Goal: Task Accomplishment & Management: Manage account settings

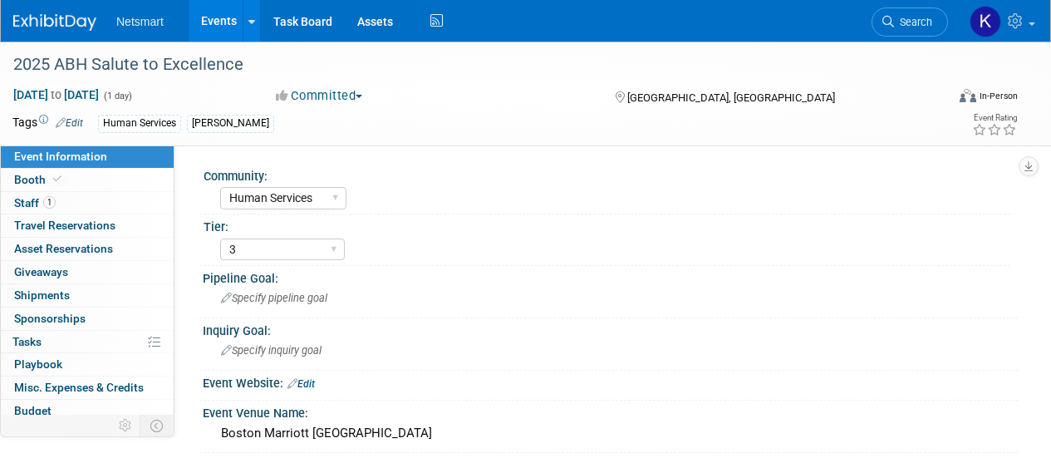
select select "Human Services"
select select "3"
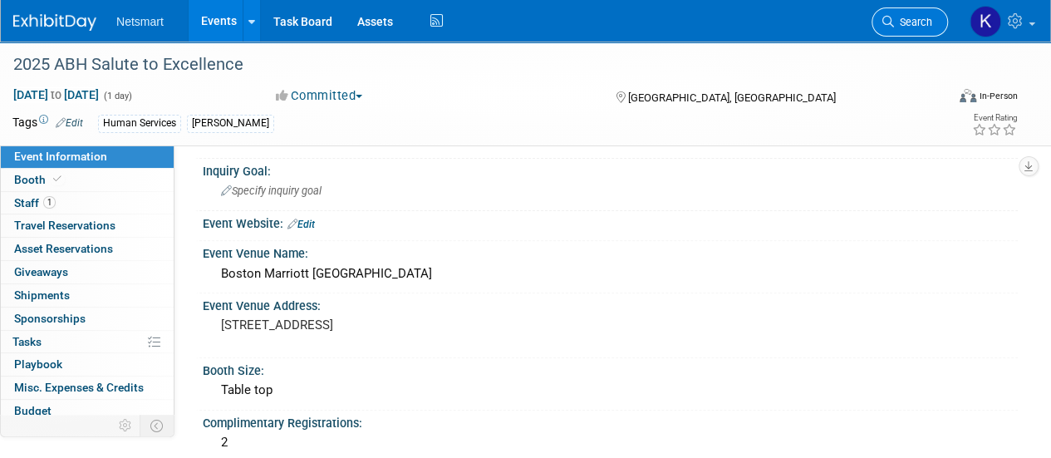
click at [892, 28] on link "Search" at bounding box center [910, 21] width 76 height 29
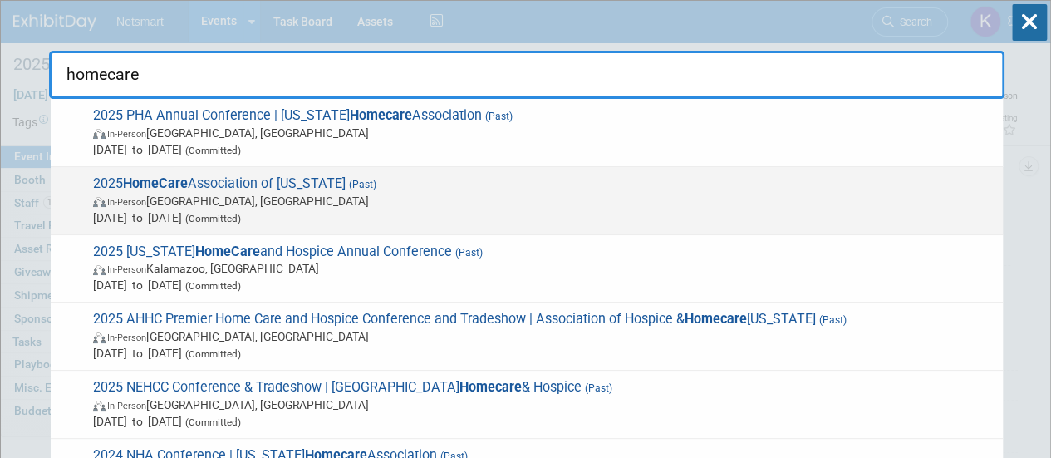
scroll to position [22, 0]
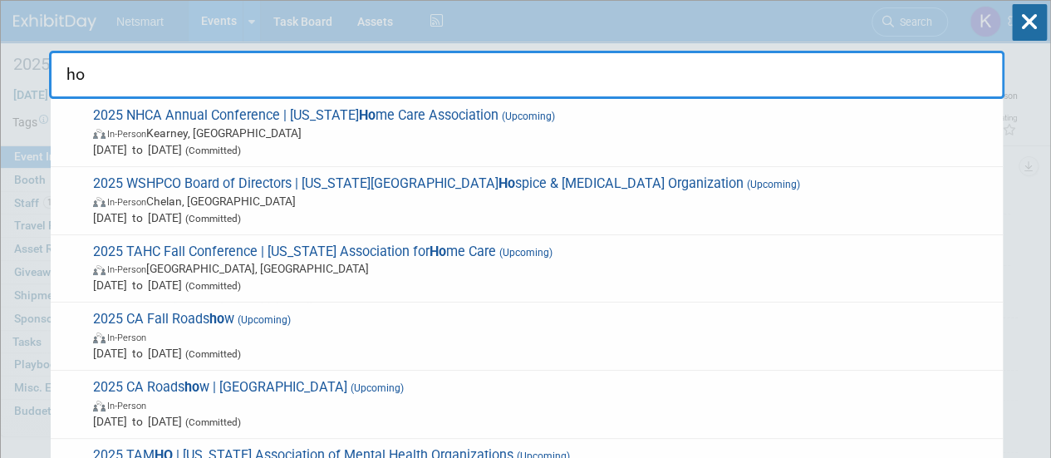
type input "h"
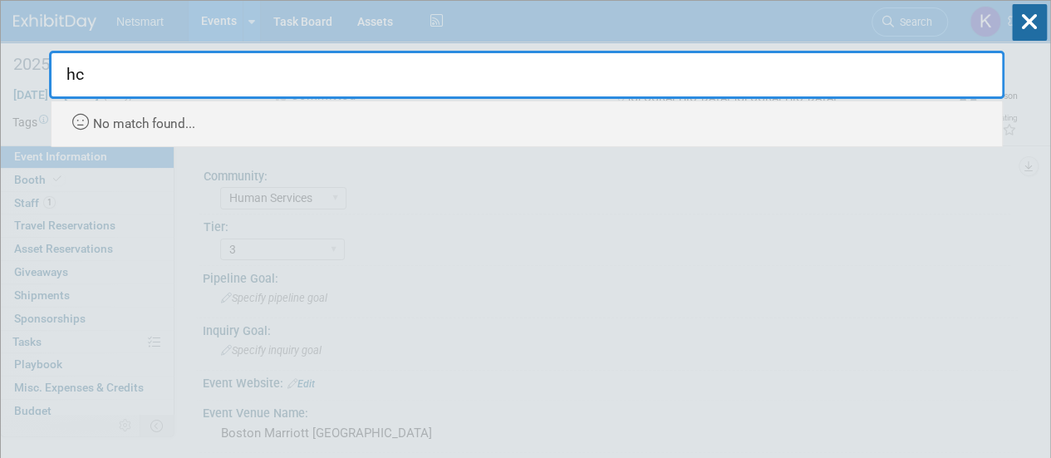
type input "h"
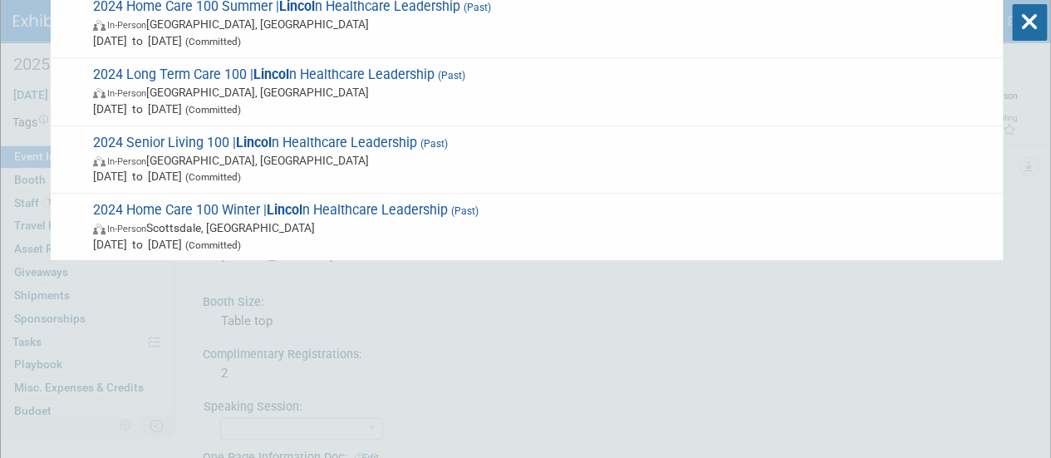
scroll to position [143, 0]
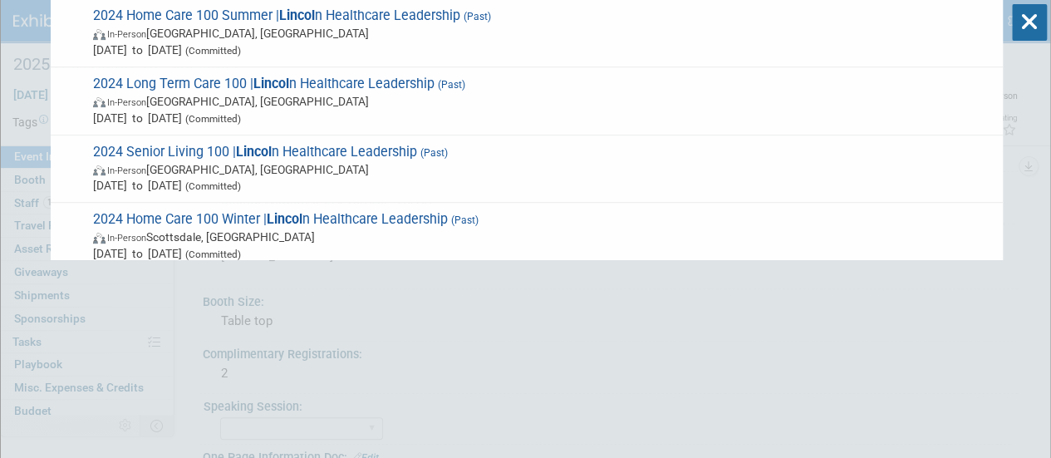
type input "lincol"
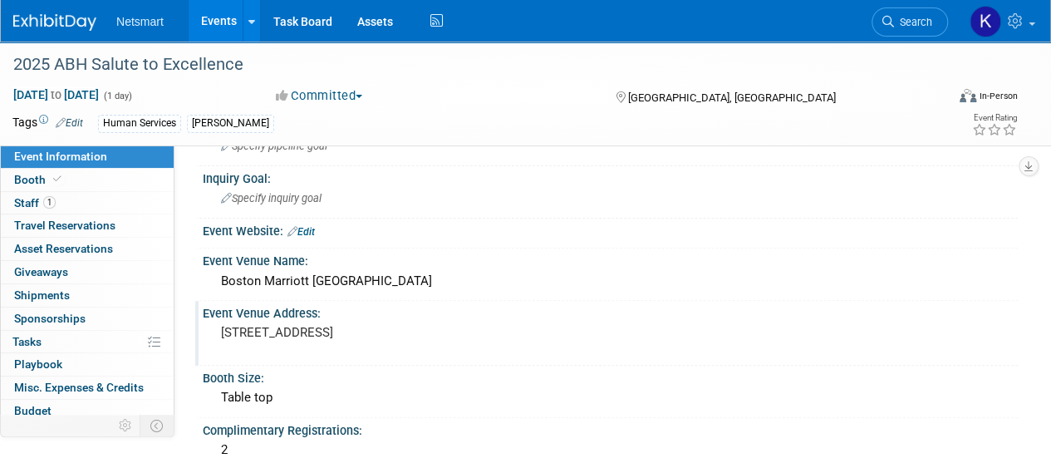
scroll to position [149, 0]
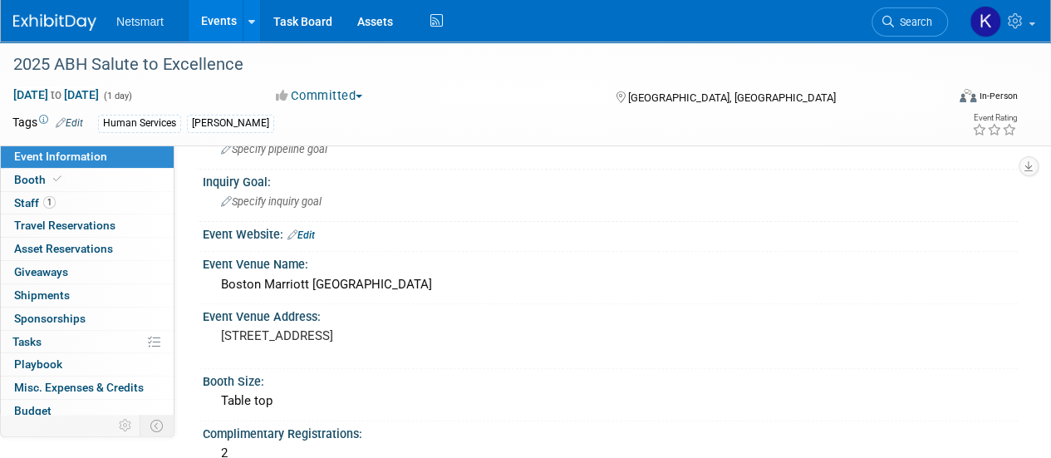
click at [65, 34] on div "Netsmart Events Add Event Bulk Upload Events Shareable Event Boards Recently Vi…" at bounding box center [515, 21] width 1004 height 42
click at [73, 21] on img at bounding box center [54, 22] width 83 height 17
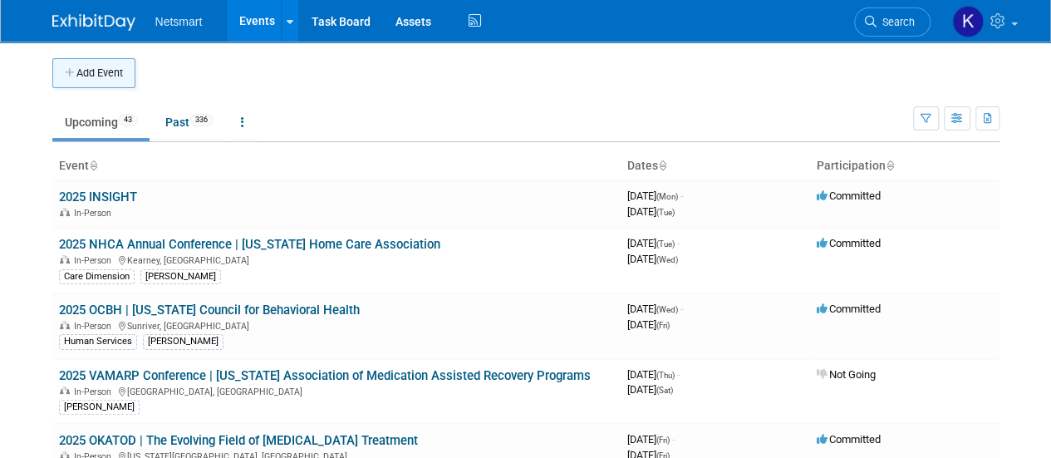
click at [111, 75] on button "Add Event" at bounding box center [93, 73] width 83 height 30
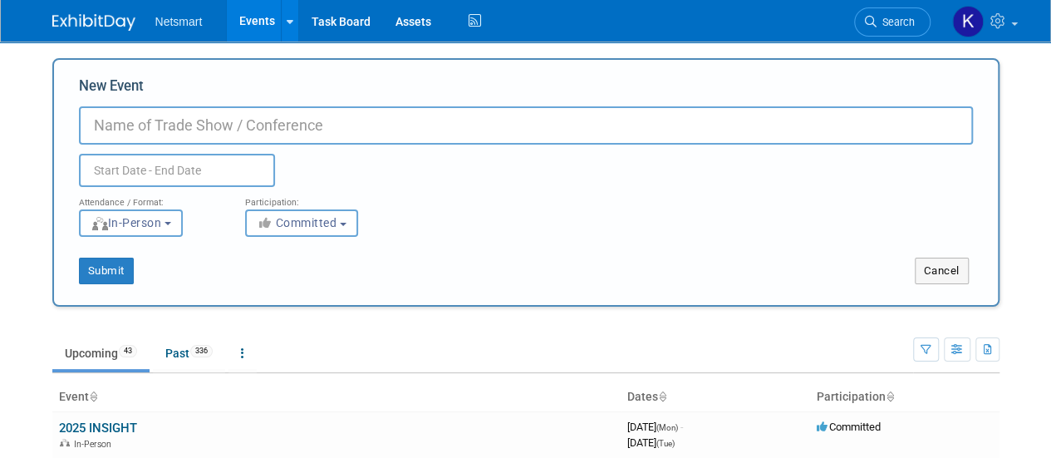
click at [151, 121] on input "New Event" at bounding box center [526, 125] width 894 height 38
type input "2025 HomeCare100 Winter | [GEOGRAPHIC_DATA]"
click at [445, 159] on div "Duplicate Event Warning" at bounding box center [525, 166] width 919 height 42
click at [222, 169] on input "text" at bounding box center [177, 170] width 196 height 33
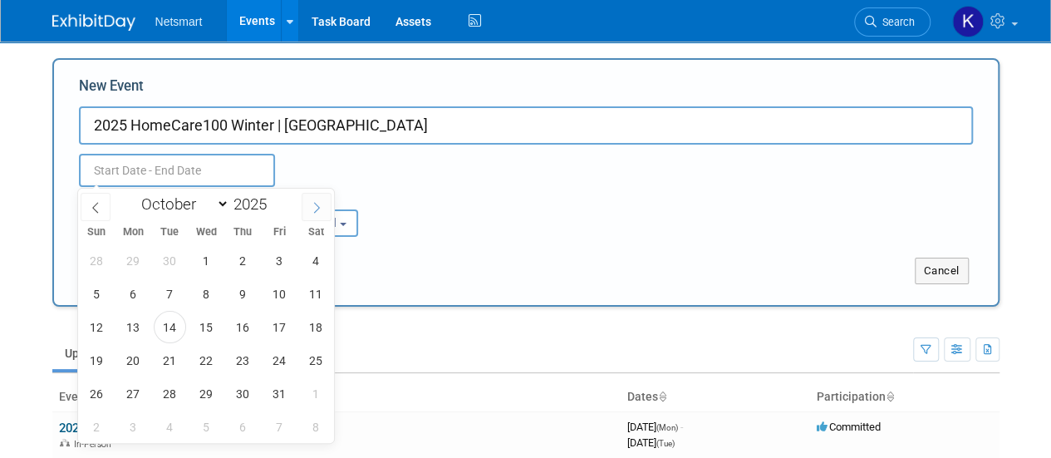
click at [311, 200] on span at bounding box center [317, 207] width 30 height 28
select select "11"
click at [314, 203] on icon at bounding box center [317, 208] width 12 height 12
type input "2026"
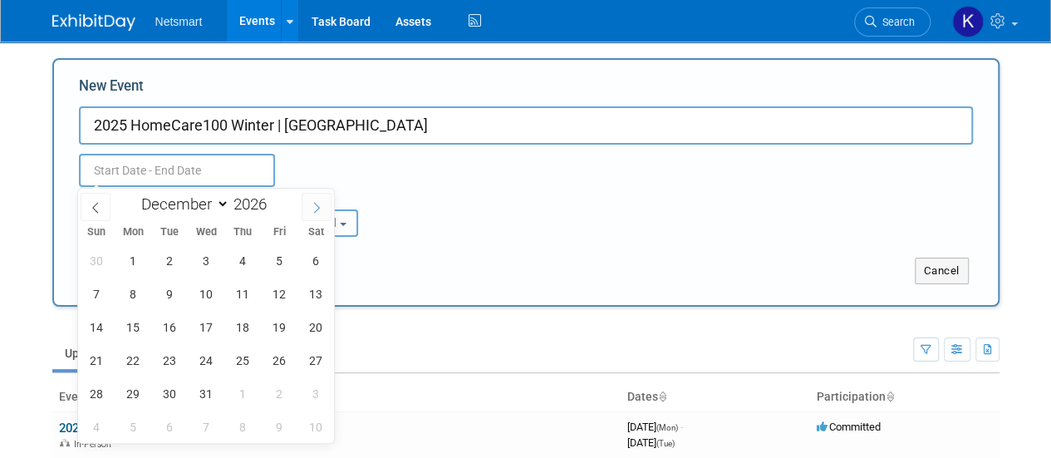
select select "0"
click at [107, 389] on span "25" at bounding box center [97, 393] width 32 height 32
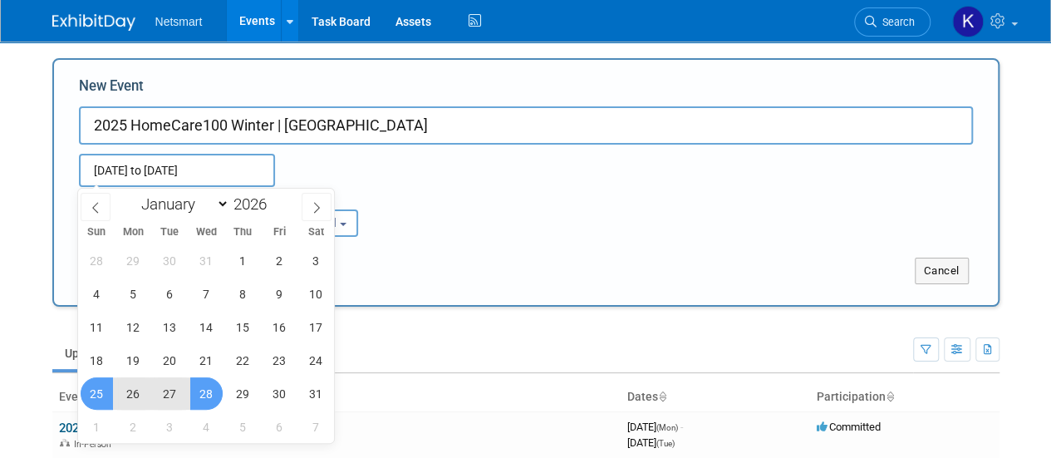
click at [201, 398] on span "28" at bounding box center [206, 393] width 32 height 32
type input "[DATE] to [DATE]"
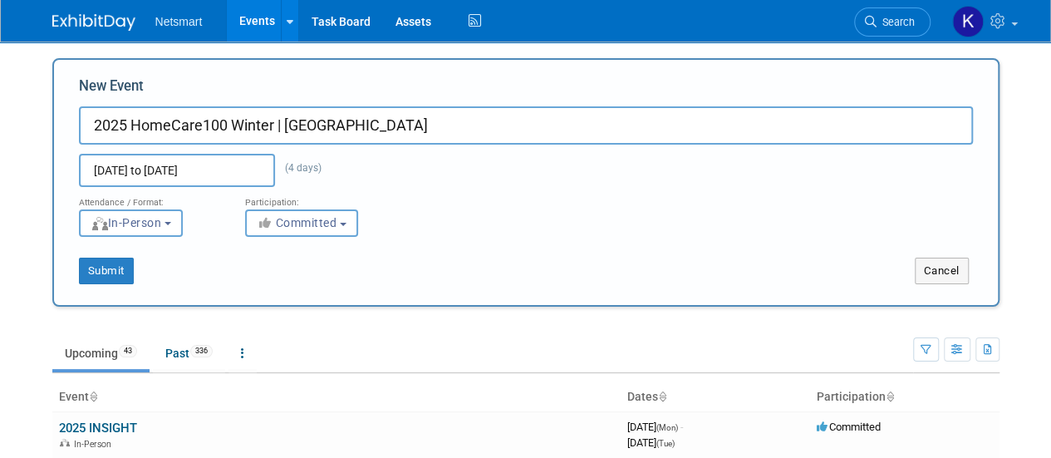
click at [125, 121] on input "2025 HomeCare100 Winter | [GEOGRAPHIC_DATA]" at bounding box center [526, 125] width 894 height 38
click at [219, 229] on div "<img src="[URL][DOMAIN_NAME]" style="width: 19px; margin-top: 2px; margin-botto…" at bounding box center [149, 222] width 141 height 27
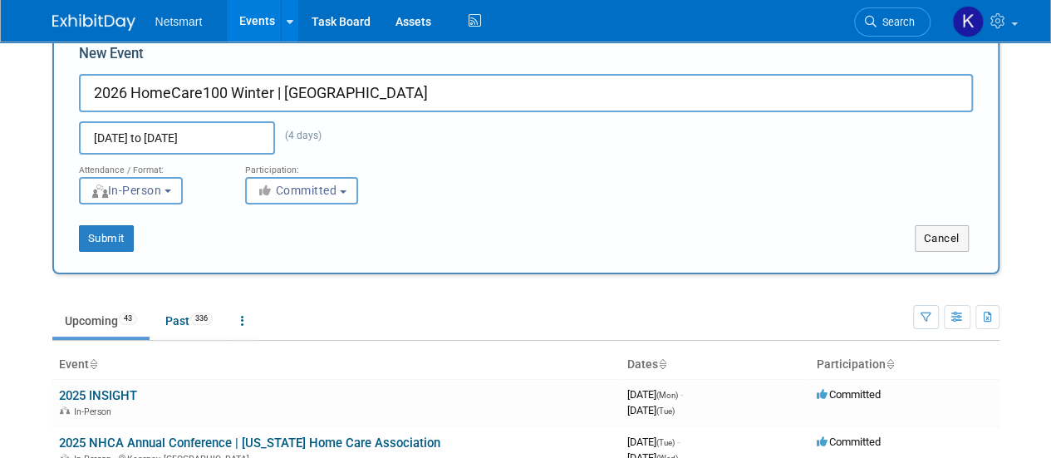
scroll to position [33, 0]
click at [110, 242] on button "Submit" at bounding box center [106, 237] width 55 height 27
type input "2026 HomeCare100 Winter | [GEOGRAPHIC_DATA]"
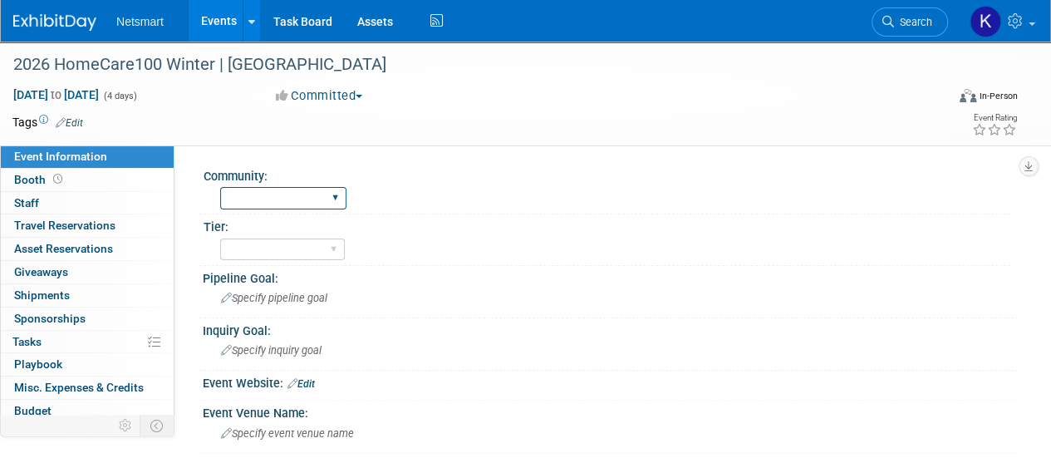
click at [293, 195] on select "Human Services Post Acute Public Sector CareDimensions Specialty Practice McBee…" at bounding box center [283, 198] width 126 height 22
select select "Post Acute"
click at [220, 187] on select "Human Services Post Acute Public Sector CareDimensions Specialty Practice McBee…" at bounding box center [283, 198] width 126 height 22
click at [271, 257] on select "1 2 3" at bounding box center [282, 250] width 125 height 22
select select "1"
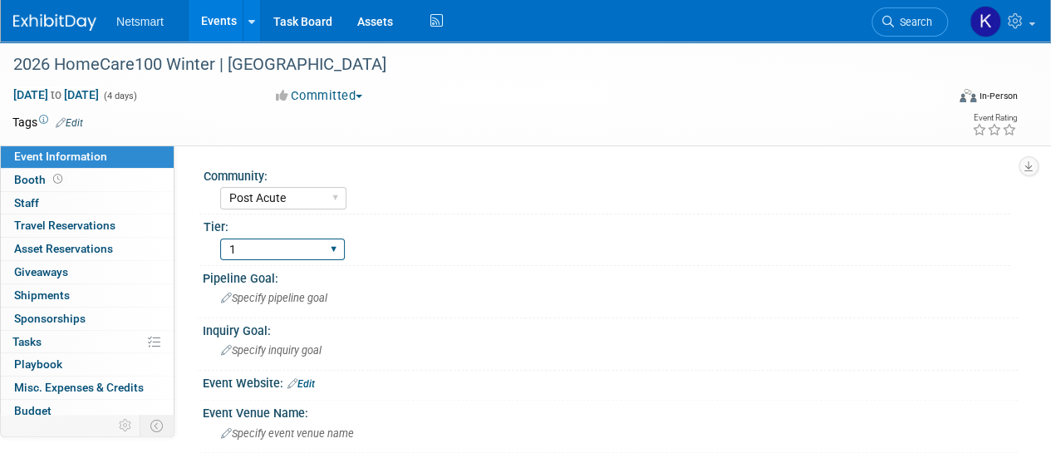
click at [220, 239] on select "1 2 3" at bounding box center [282, 250] width 125 height 22
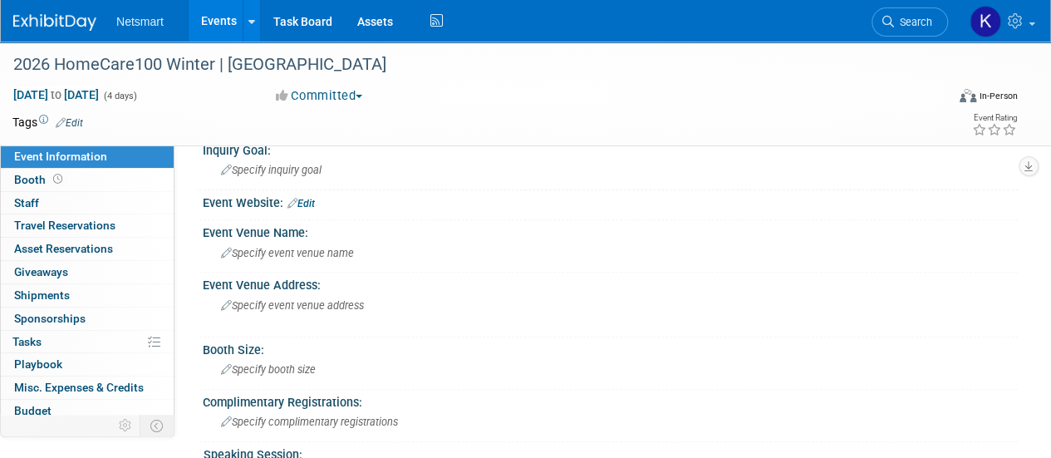
scroll to position [181, 0]
click at [254, 253] on span "Specify event venue name" at bounding box center [287, 252] width 133 height 12
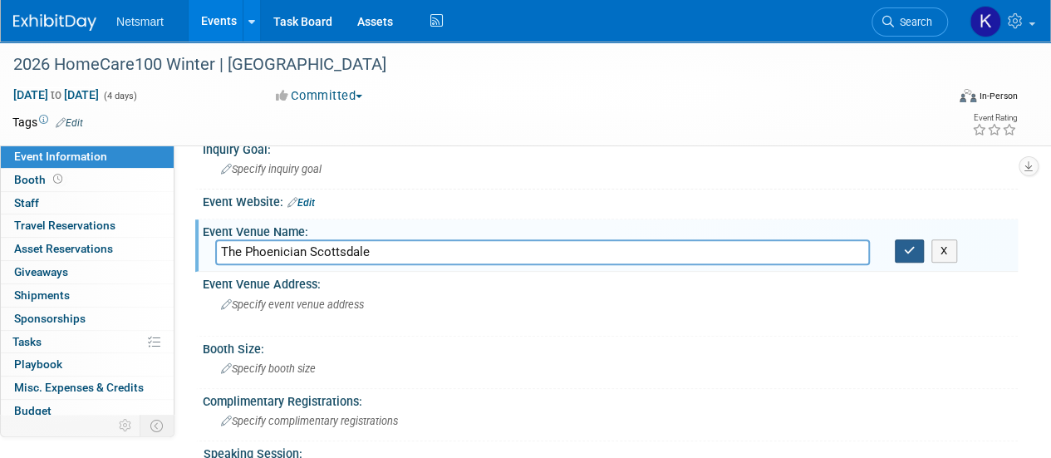
type input "The Phoenician Scottsdale"
click at [913, 259] on button "button" at bounding box center [910, 250] width 30 height 23
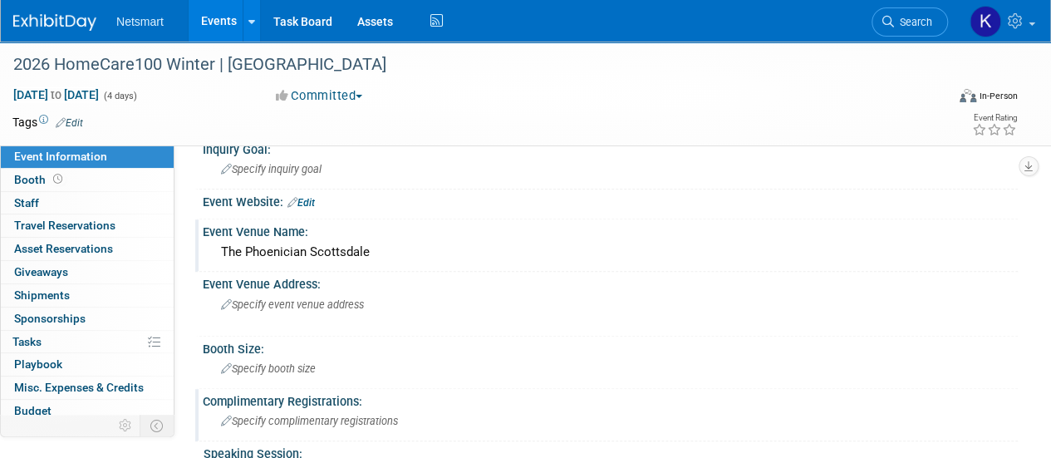
scroll to position [234, 0]
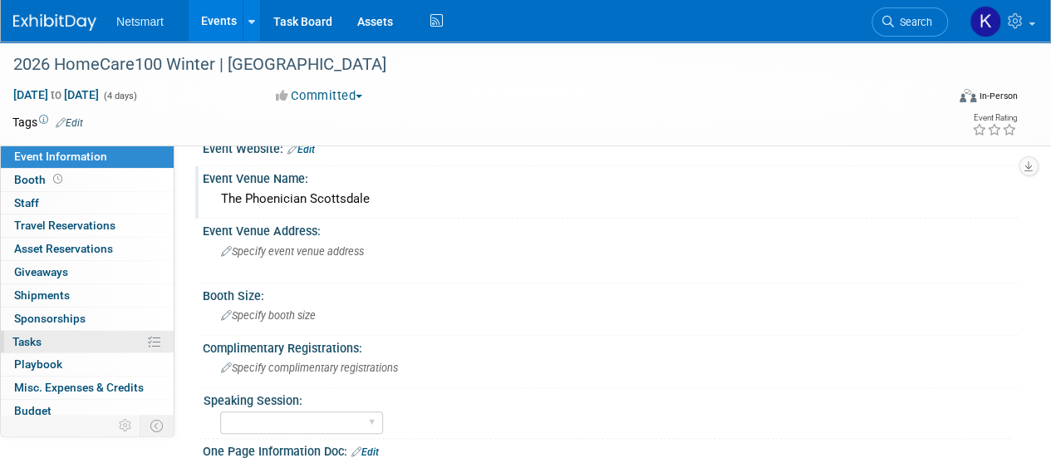
click at [78, 348] on link "0% Tasks 0%" at bounding box center [87, 342] width 173 height 22
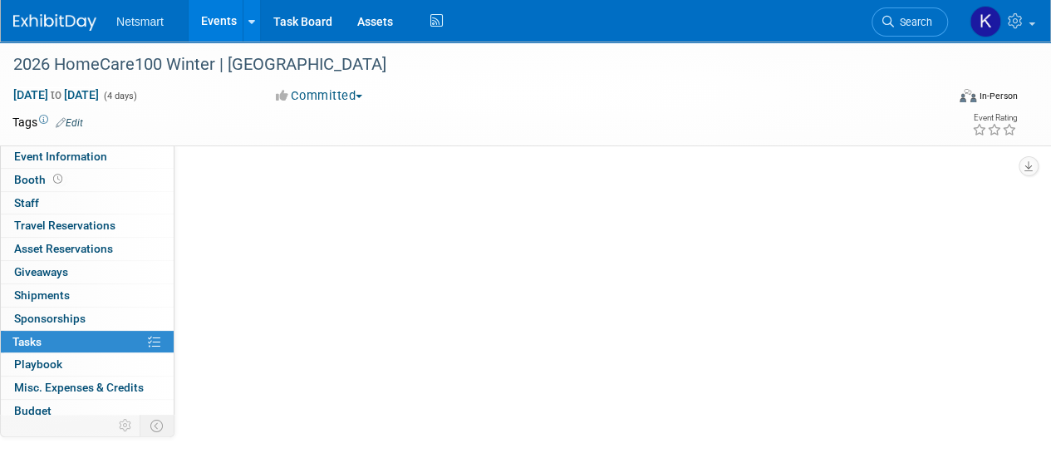
scroll to position [0, 0]
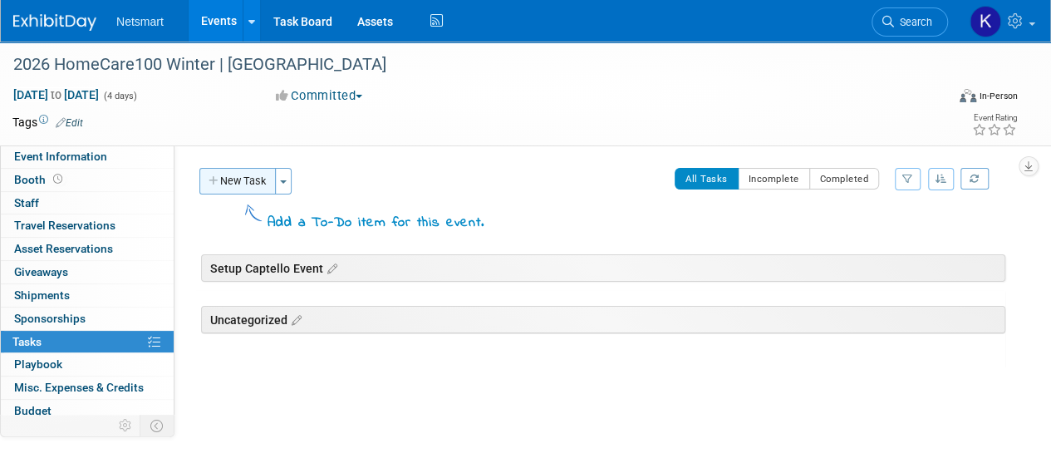
click at [238, 190] on button "New Task" at bounding box center [237, 181] width 76 height 27
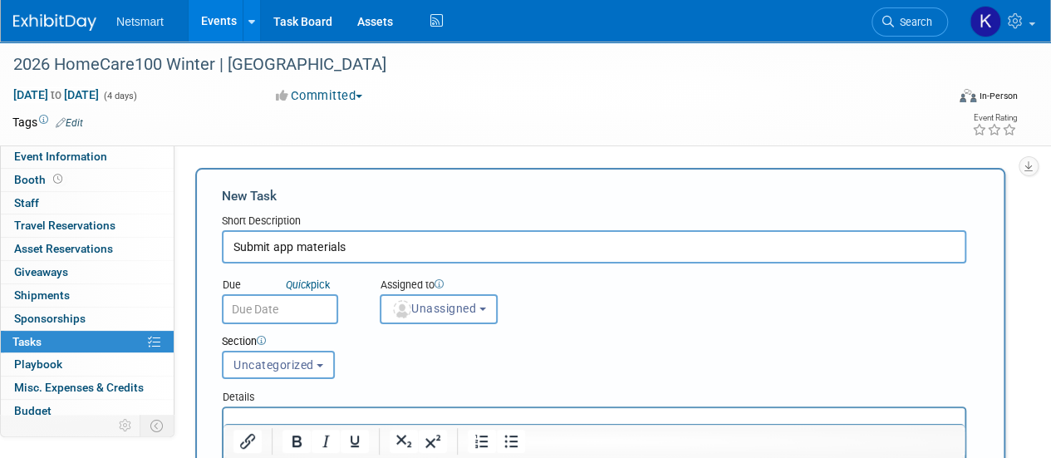
type input "Submit app materials"
click at [302, 300] on input "text" at bounding box center [280, 309] width 116 height 30
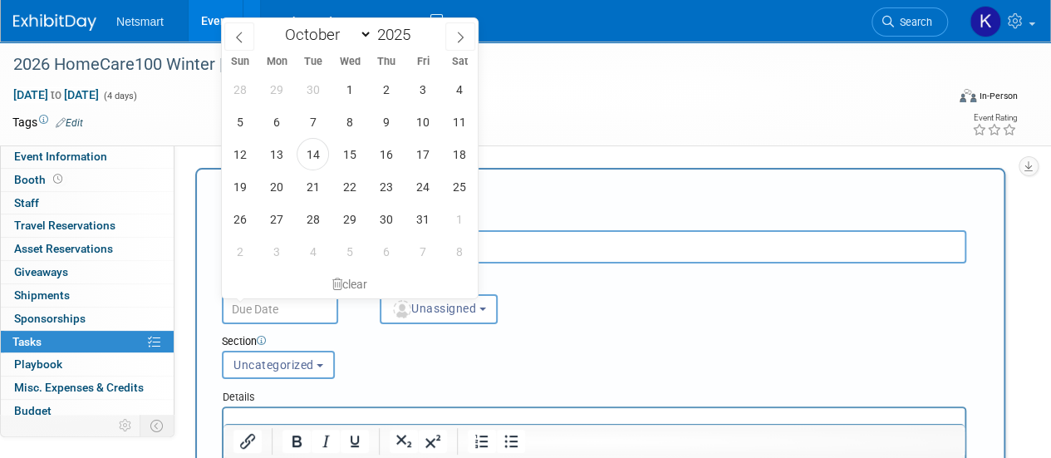
click at [540, 147] on div "Community: Human Services Post Acute Public Sector CareDimensions Specialty Pra…" at bounding box center [597, 316] width 844 height 343
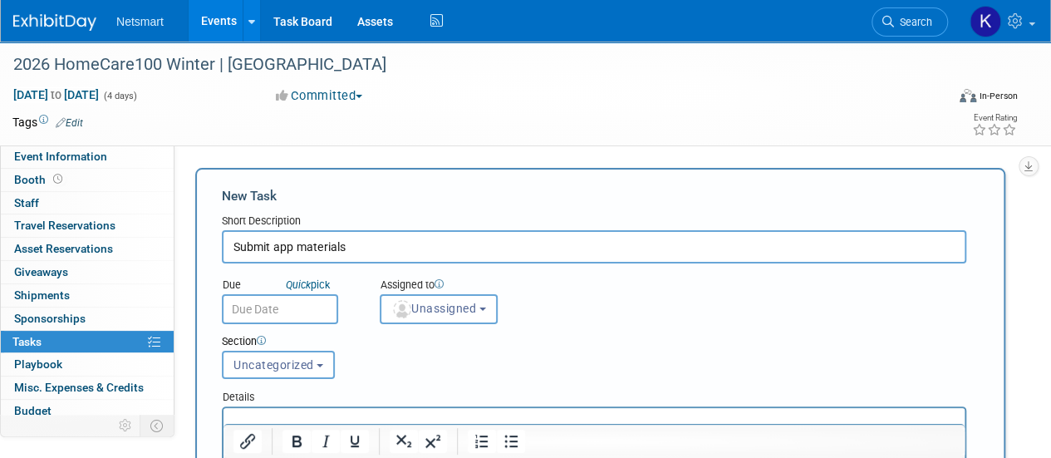
click at [303, 315] on input "text" at bounding box center [280, 309] width 116 height 30
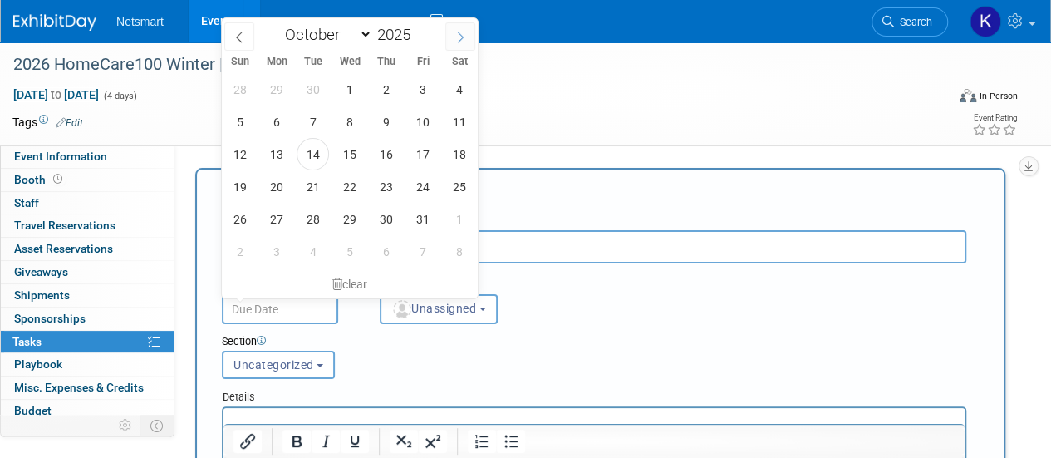
click at [460, 26] on span at bounding box center [460, 36] width 30 height 28
select select "11"
click at [460, 26] on span at bounding box center [460, 36] width 30 height 28
type input "2026"
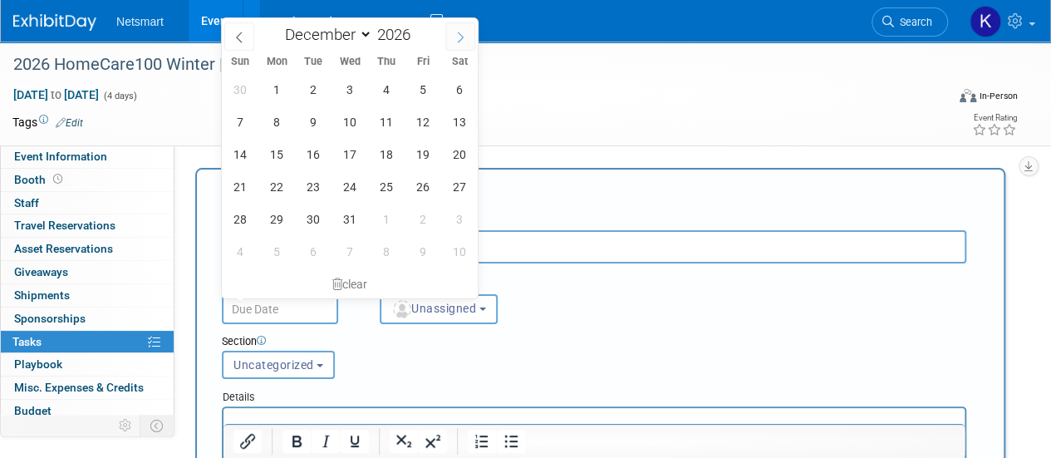
select select "0"
click at [426, 97] on span "2" at bounding box center [422, 89] width 32 height 32
type input "Jan 2, 2026"
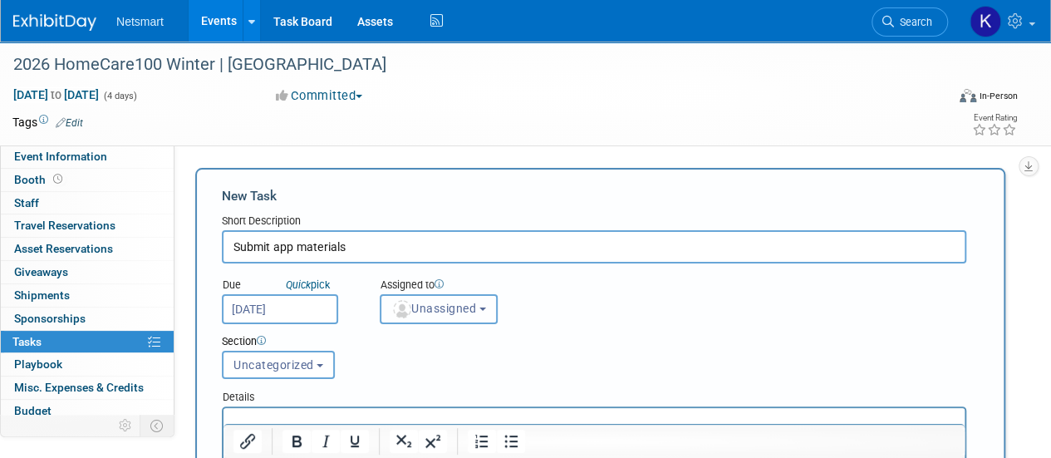
click at [416, 303] on span "Unassigned" at bounding box center [433, 308] width 85 height 13
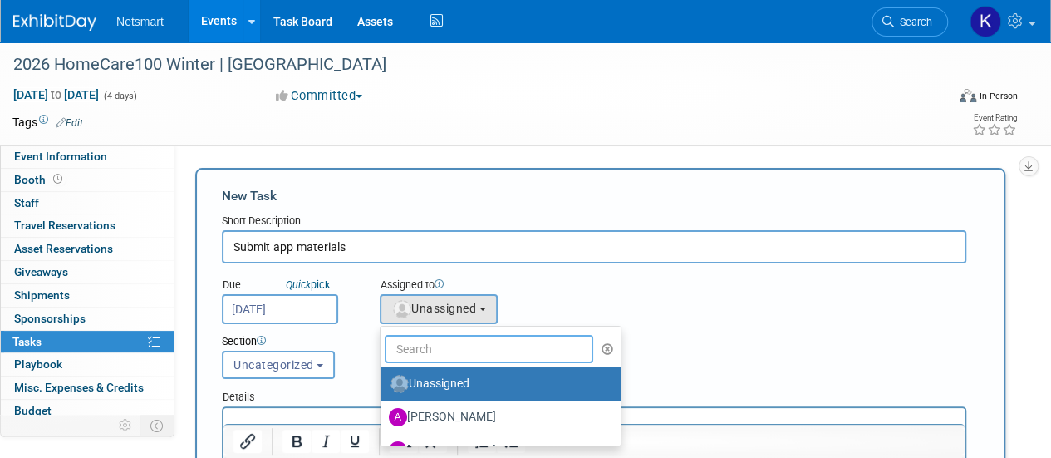
click at [411, 348] on input "text" at bounding box center [489, 349] width 209 height 28
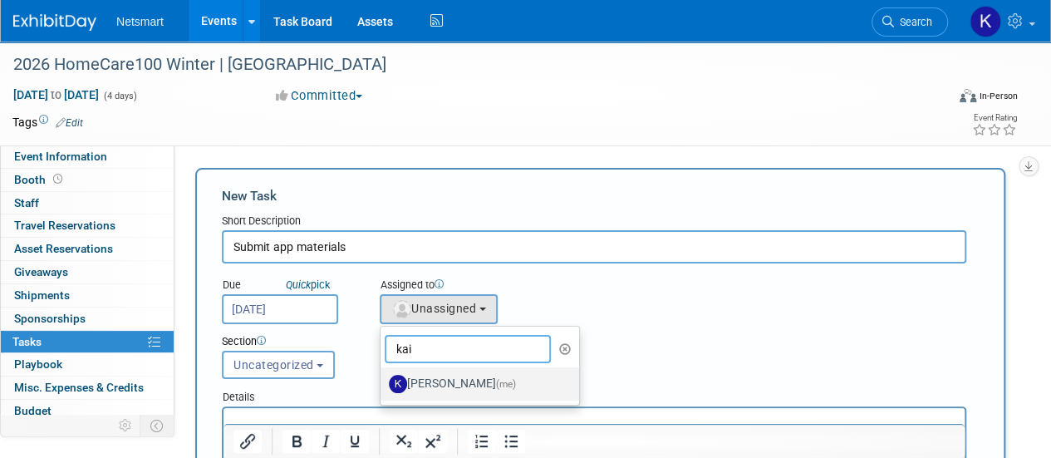
type input "kai"
click at [424, 389] on label "Kaitlyn Woicke (me)" at bounding box center [476, 384] width 174 height 27
click at [383, 387] on input "Kaitlyn Woicke (me)" at bounding box center [377, 381] width 11 height 11
select select "9e89c2e2-8662-4914-a5e9-9d5e0eddad5c"
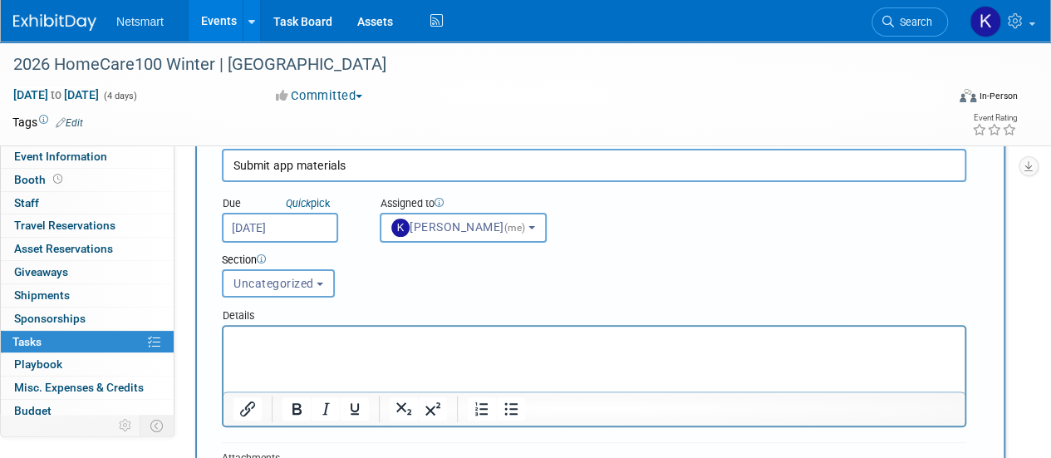
scroll to position [158, 0]
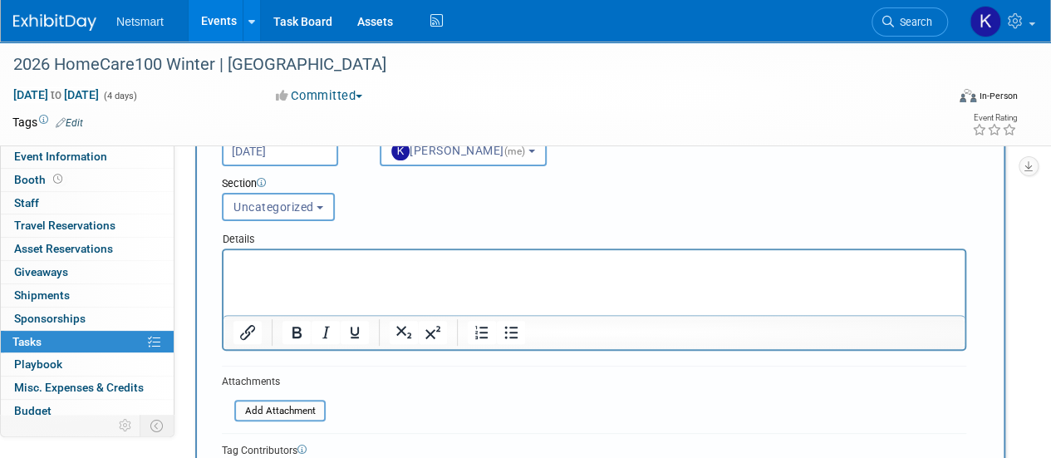
click at [288, 273] on html at bounding box center [594, 261] width 741 height 23
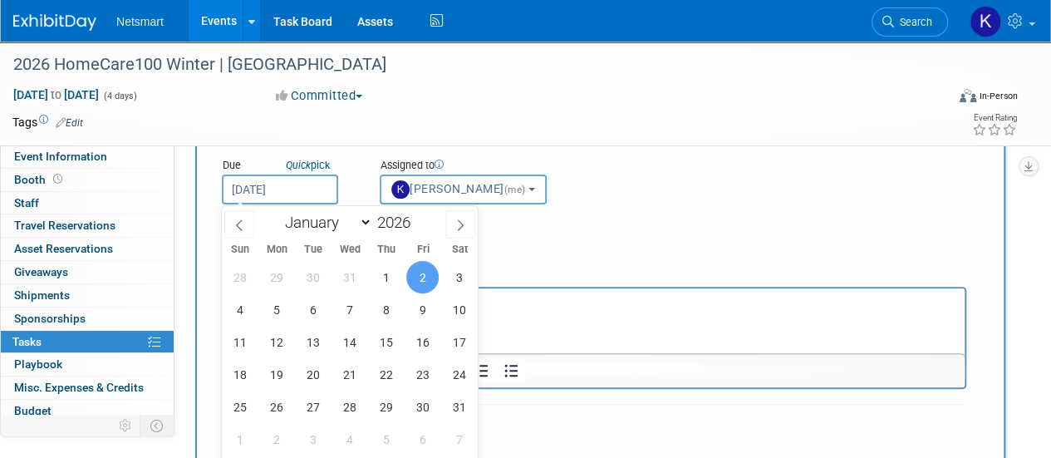
click at [285, 187] on input "Jan 2, 2026" at bounding box center [280, 190] width 116 height 30
click at [234, 227] on icon at bounding box center [240, 225] width 12 height 12
type input "2025"
select select "11"
click at [343, 381] on span "24" at bounding box center [349, 374] width 32 height 32
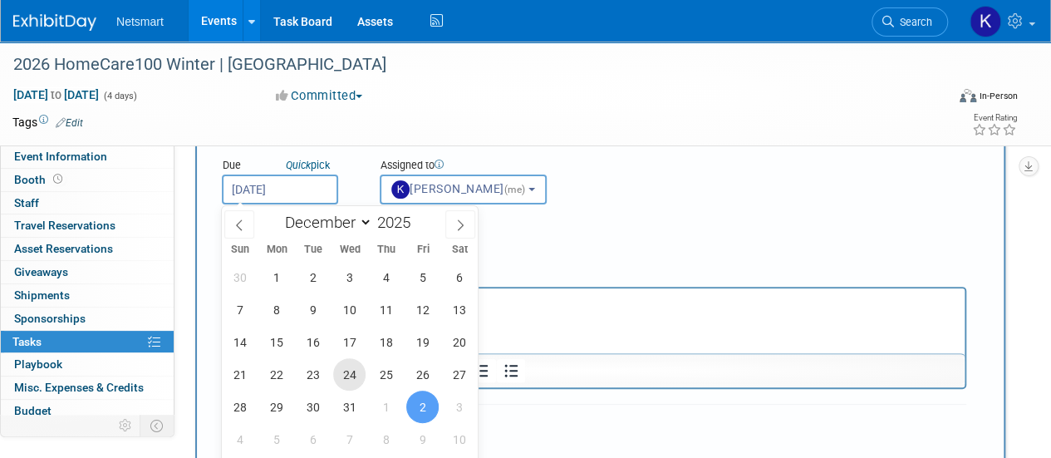
type input "Dec 24, 2025"
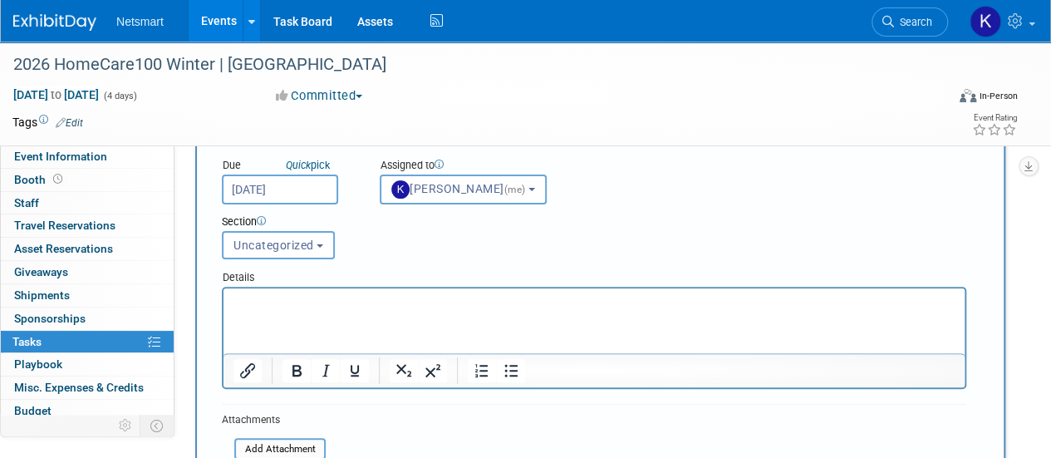
click at [301, 312] on html at bounding box center [594, 299] width 741 height 23
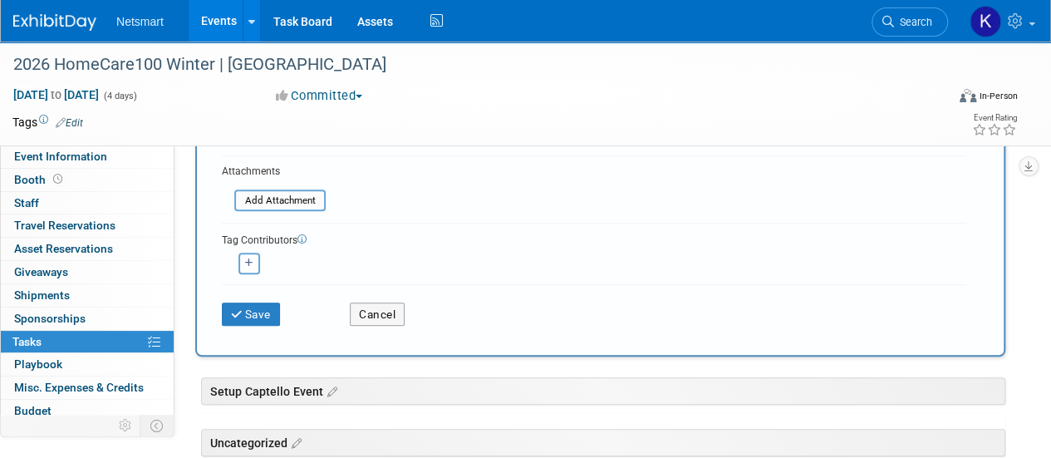
scroll to position [369, 0]
click at [259, 323] on div "Save Cancel" at bounding box center [594, 309] width 745 height 53
click at [269, 303] on button "Save" at bounding box center [251, 313] width 58 height 23
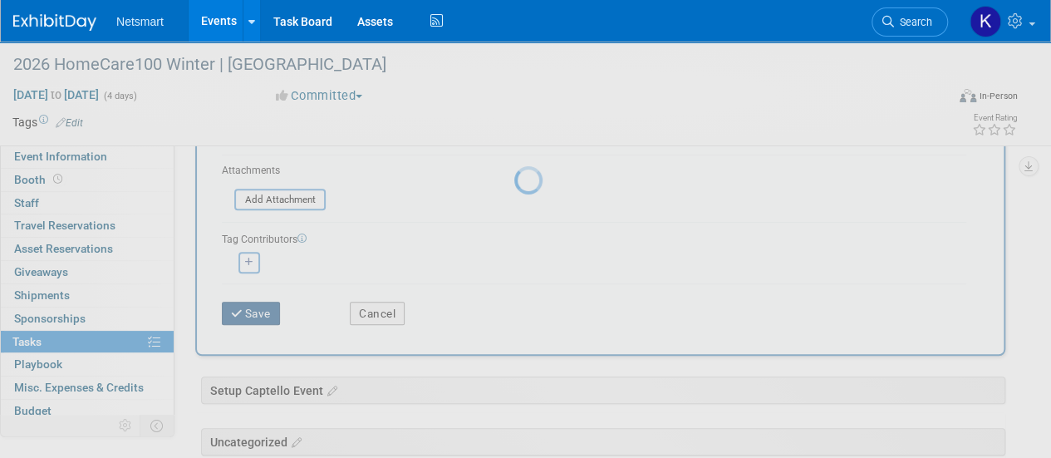
scroll to position [63, 0]
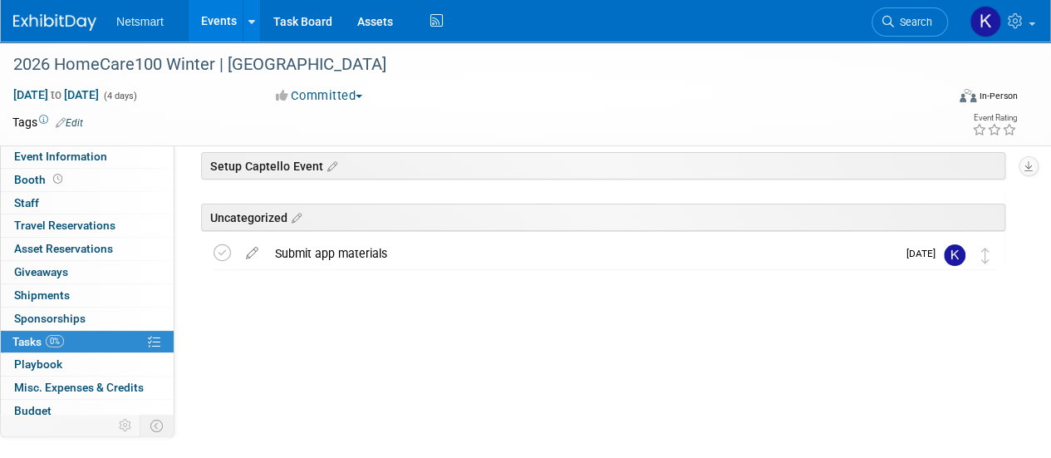
click at [305, 336] on div "Community: Human Services Post Acute Public Sector CareDimensions Specialty Pra…" at bounding box center [597, 253] width 844 height 343
